Goal: Information Seeking & Learning: Learn about a topic

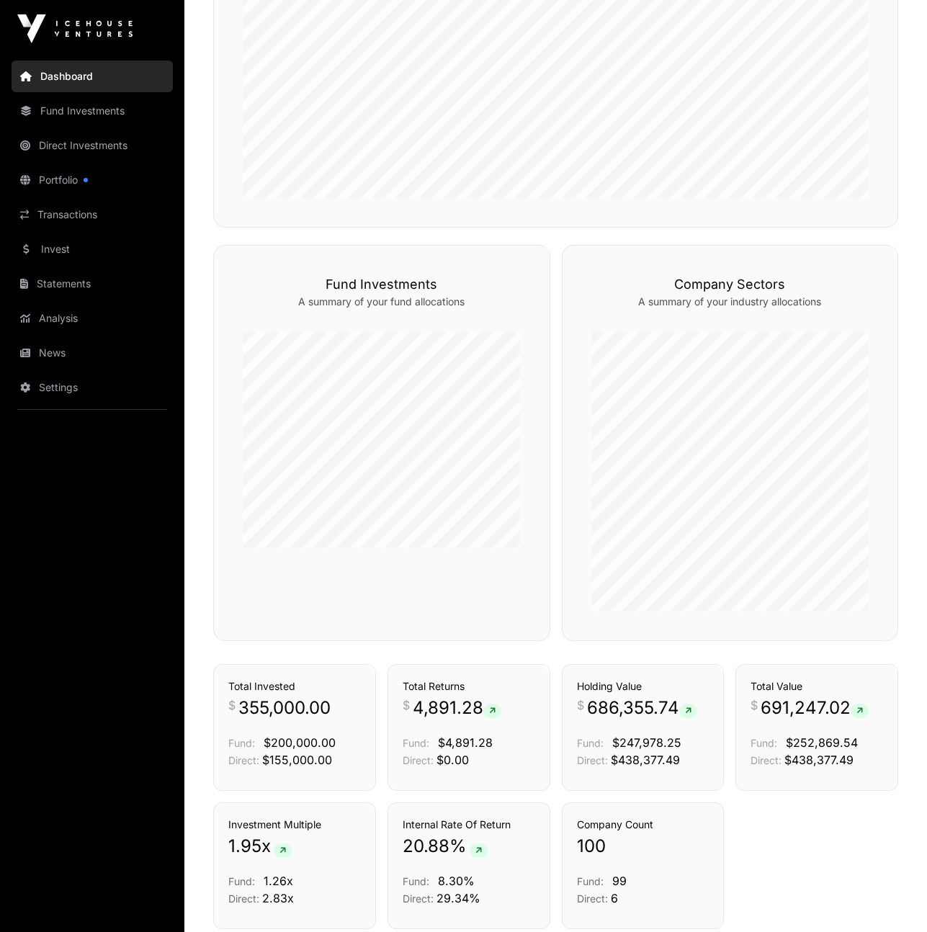
scroll to position [626, 0]
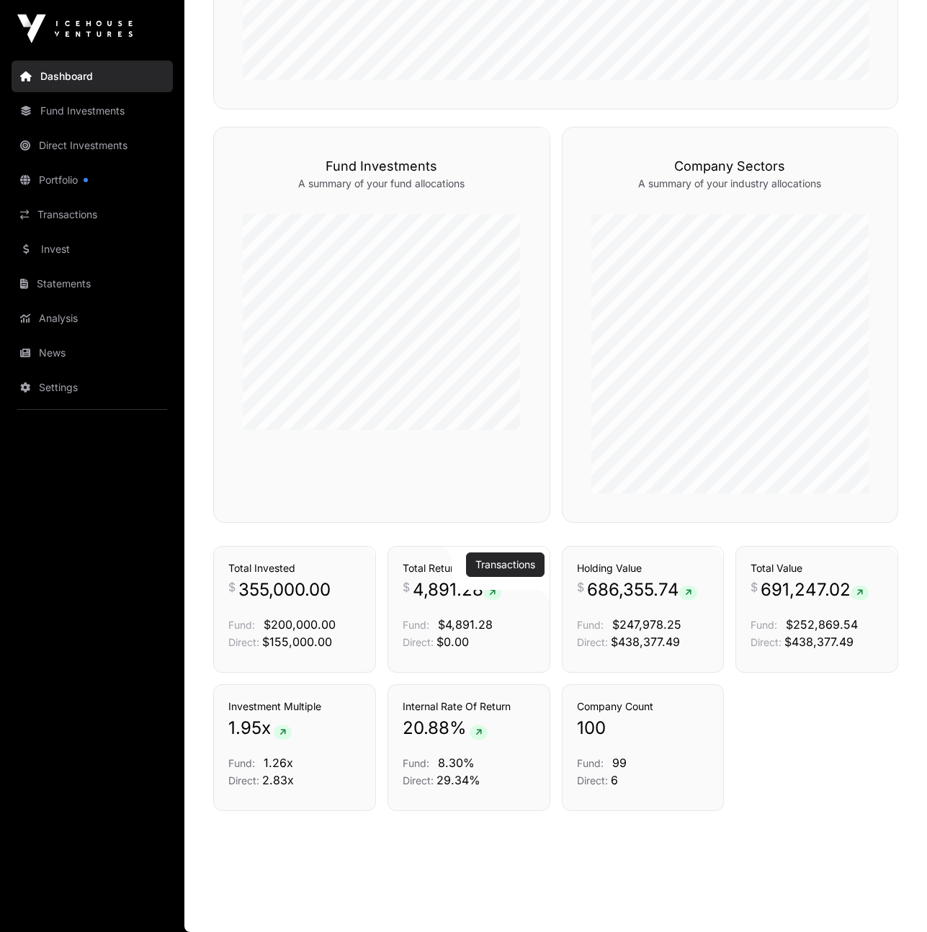
click at [505, 562] on link "Transactions" at bounding box center [505, 564] width 60 height 14
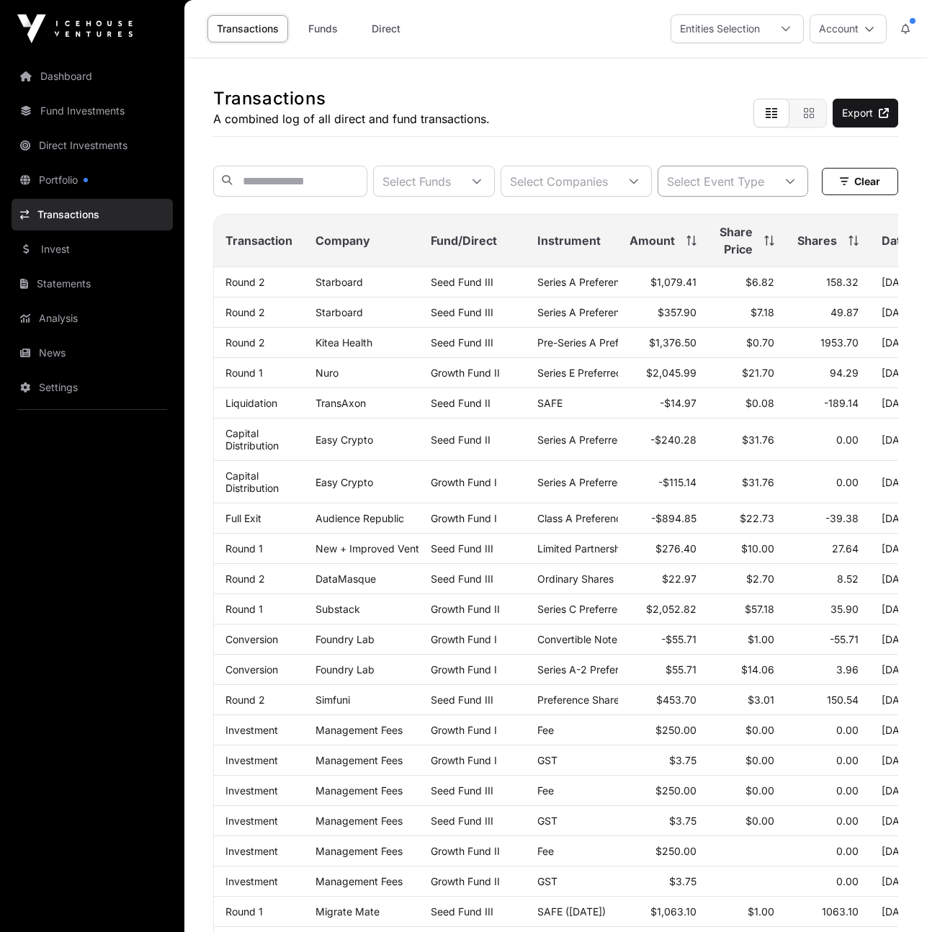
click at [773, 196] on div at bounding box center [790, 181] width 35 height 30
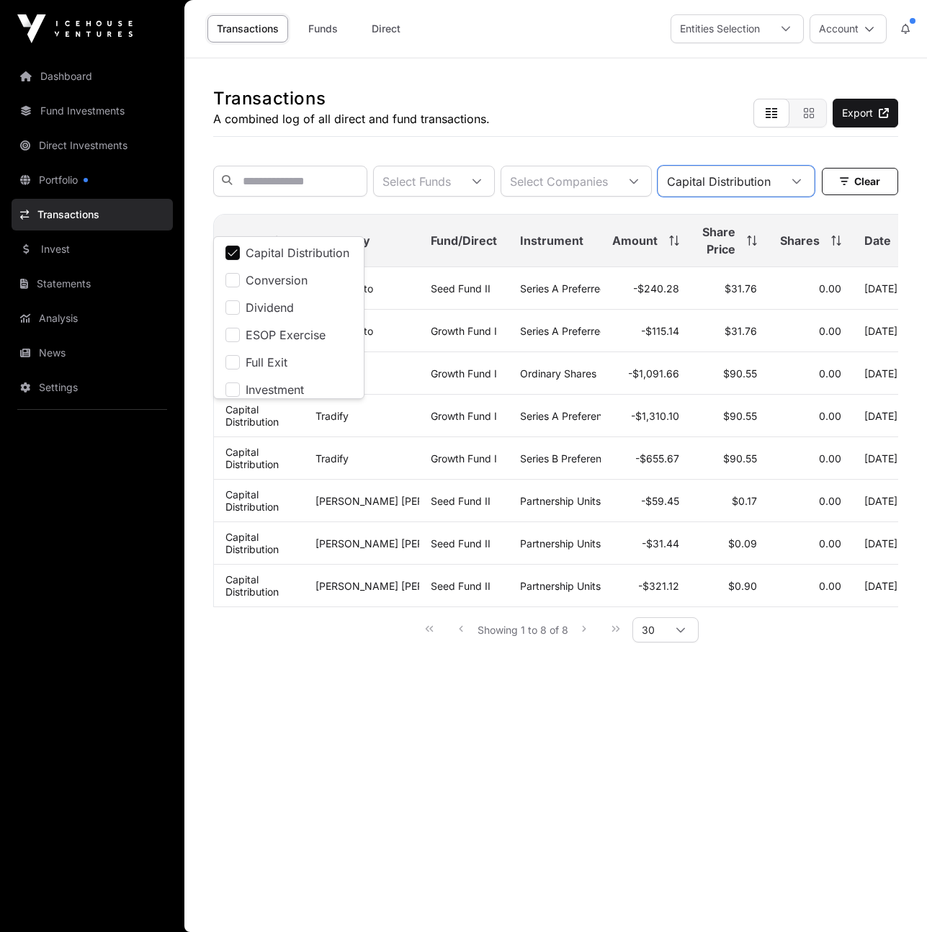
click at [497, 197] on div "Select Funds Select Companies Capital Distribution" at bounding box center [513, 181] width 601 height 31
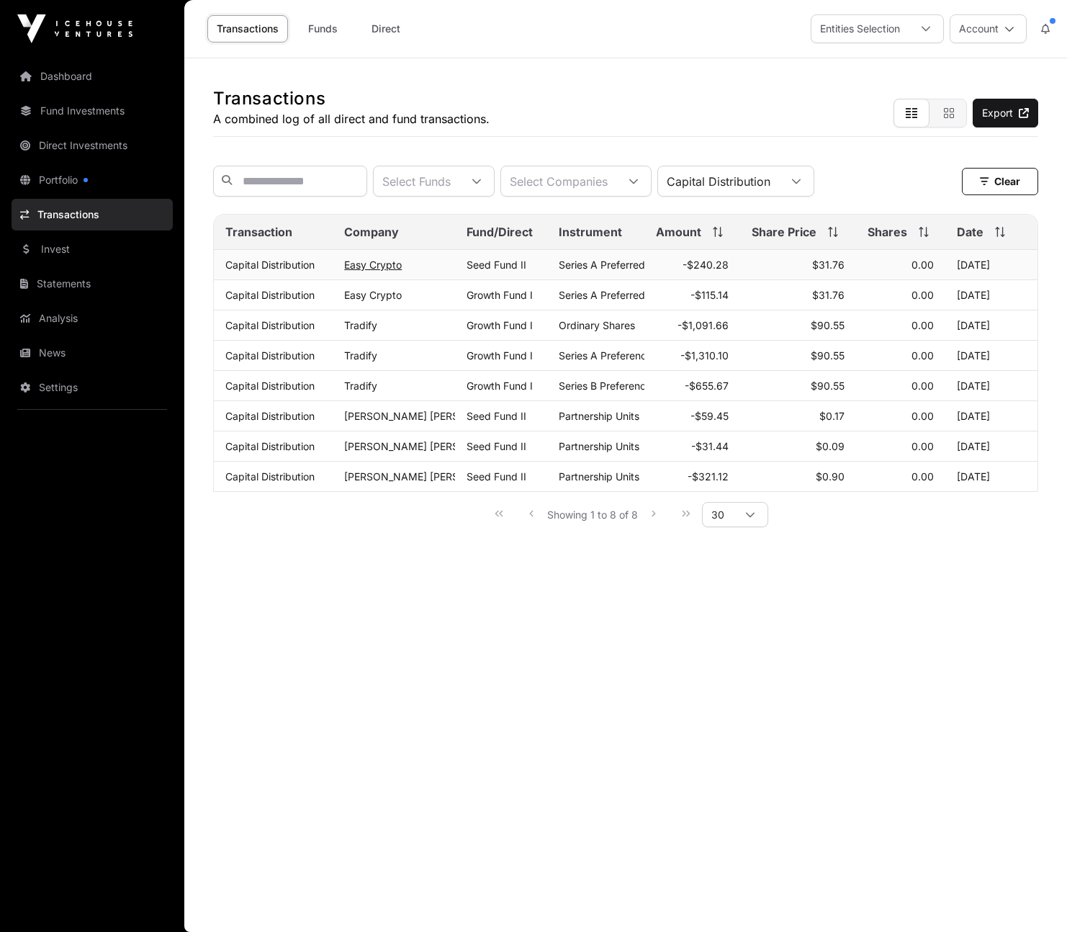
click at [380, 269] on link "Easy Crypto" at bounding box center [373, 265] width 58 height 12
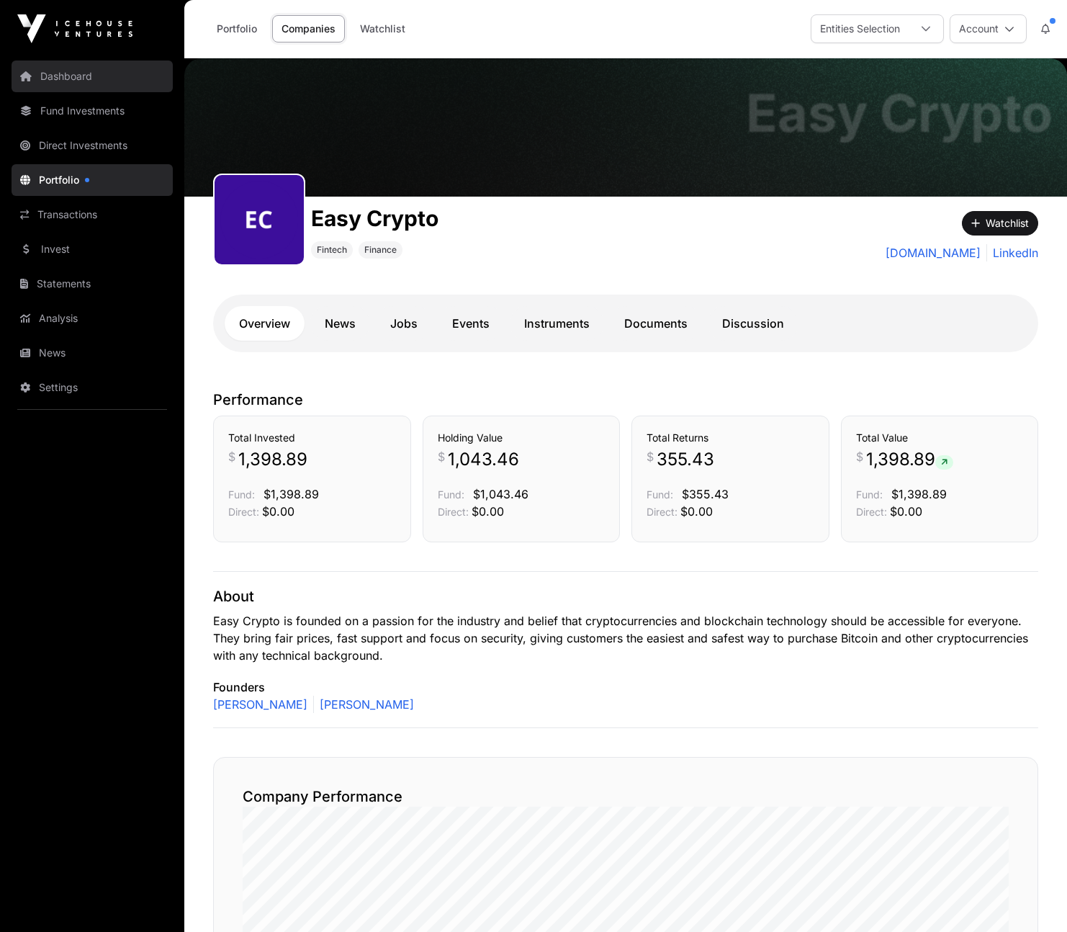
click at [66, 82] on link "Dashboard" at bounding box center [92, 76] width 161 height 32
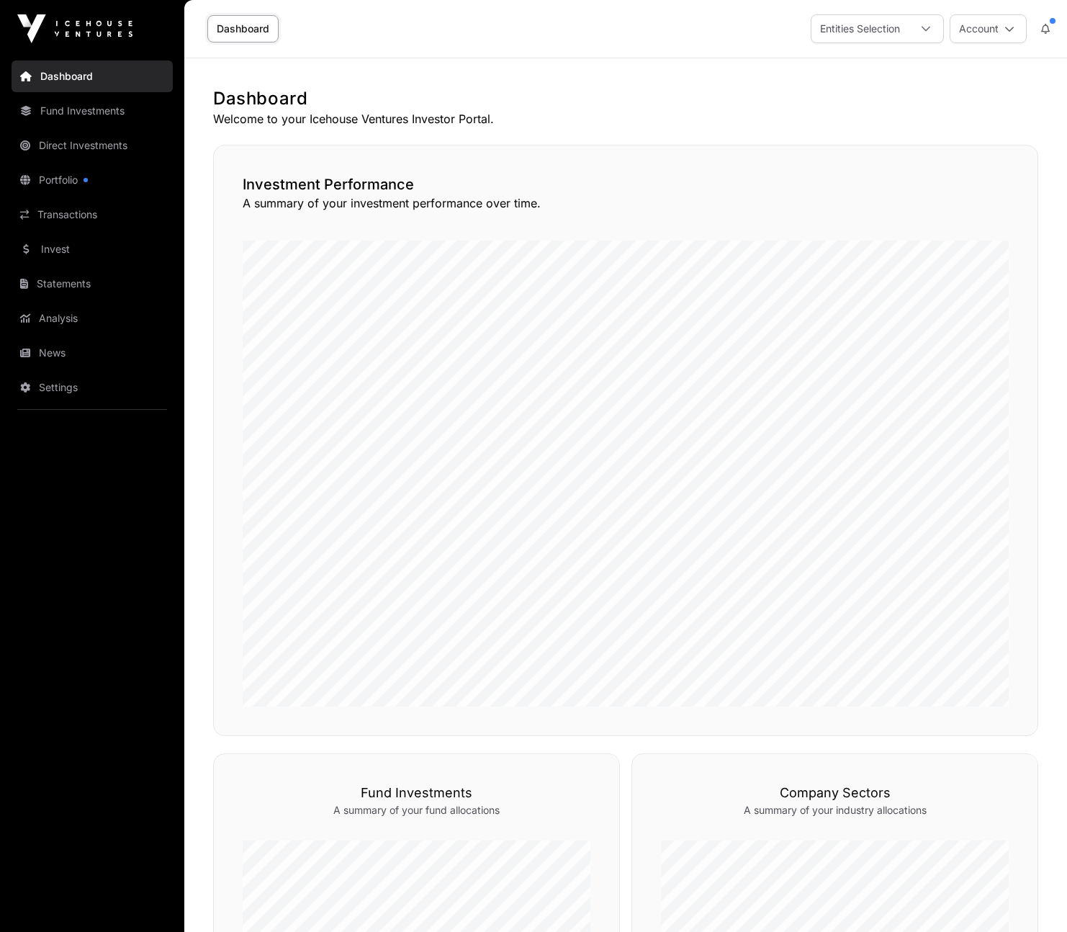
click at [39, 80] on link "Dashboard" at bounding box center [92, 76] width 161 height 32
click at [49, 176] on link "Portfolio" at bounding box center [92, 180] width 161 height 32
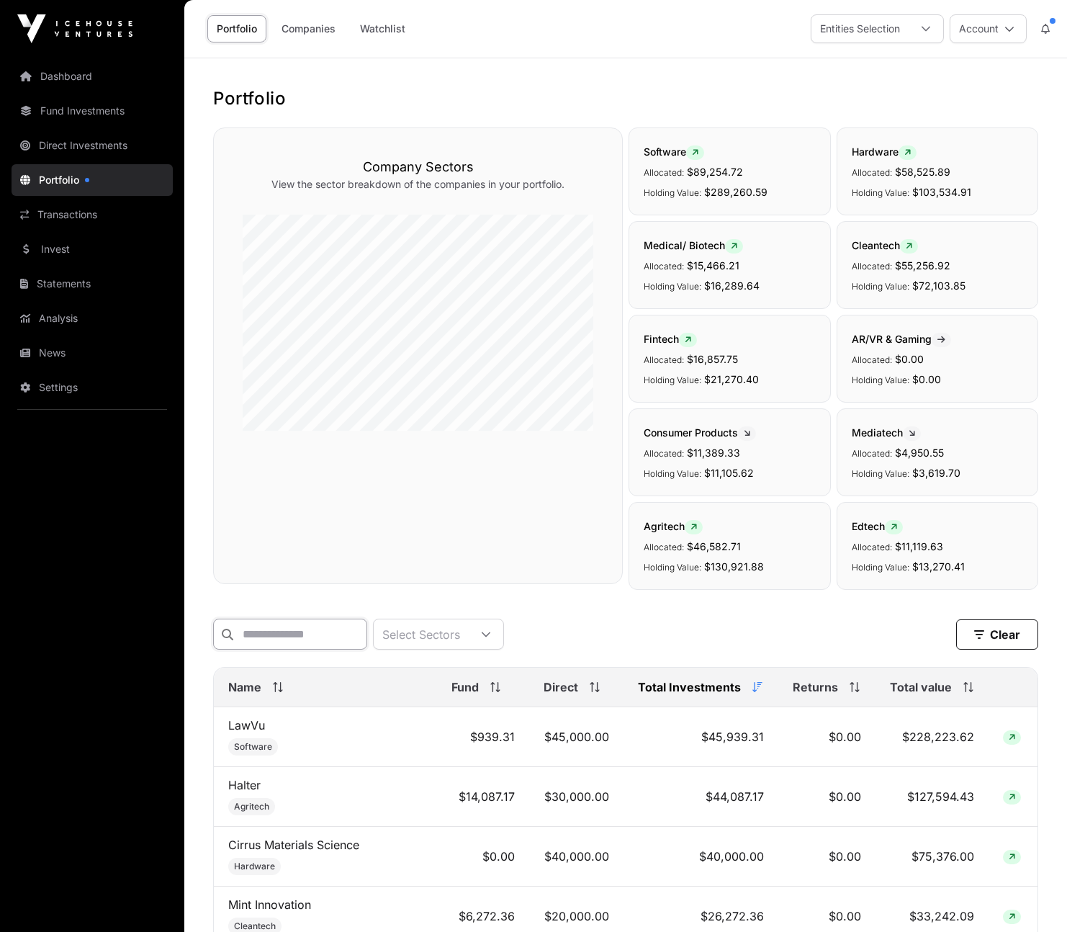
click at [304, 639] on input "text" at bounding box center [290, 634] width 154 height 31
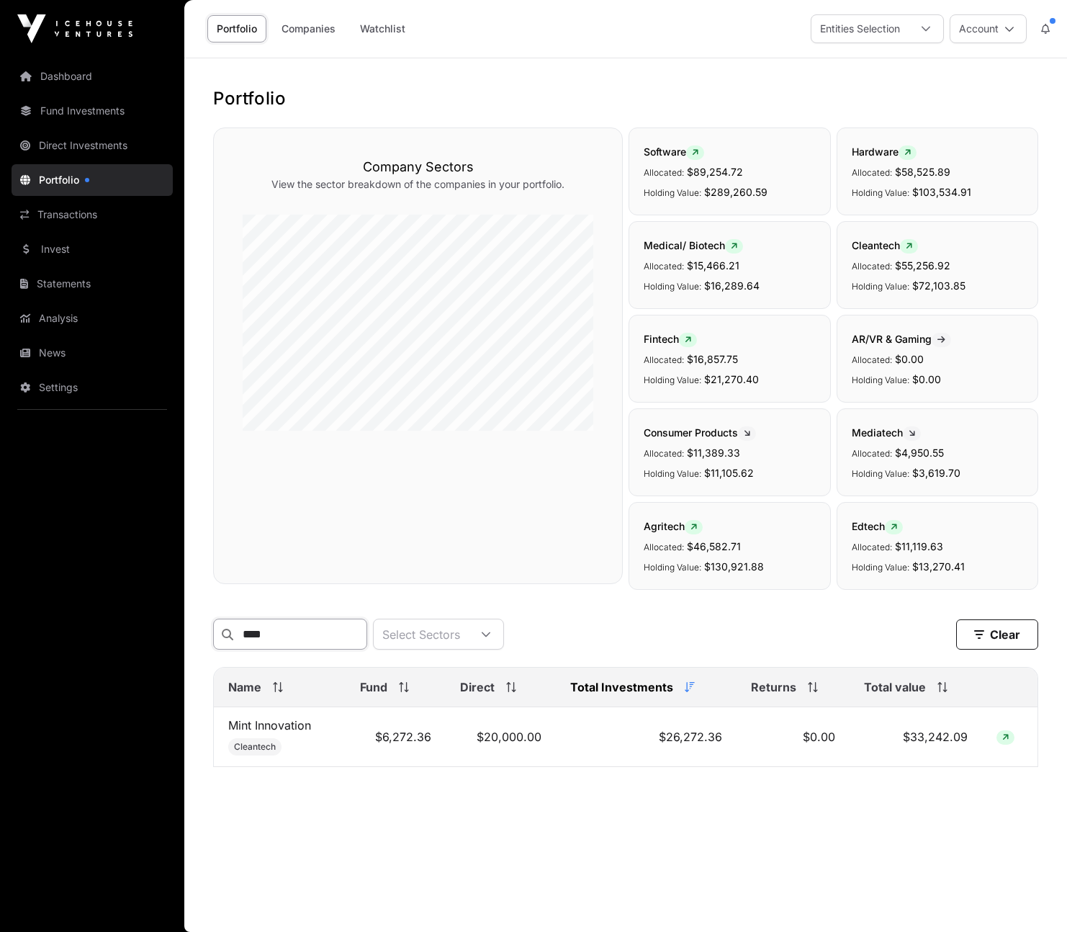
type input "****"
click at [274, 728] on link "Mint Innovation" at bounding box center [269, 725] width 83 height 14
